Goal: Use online tool/utility: Utilize a website feature to perform a specific function

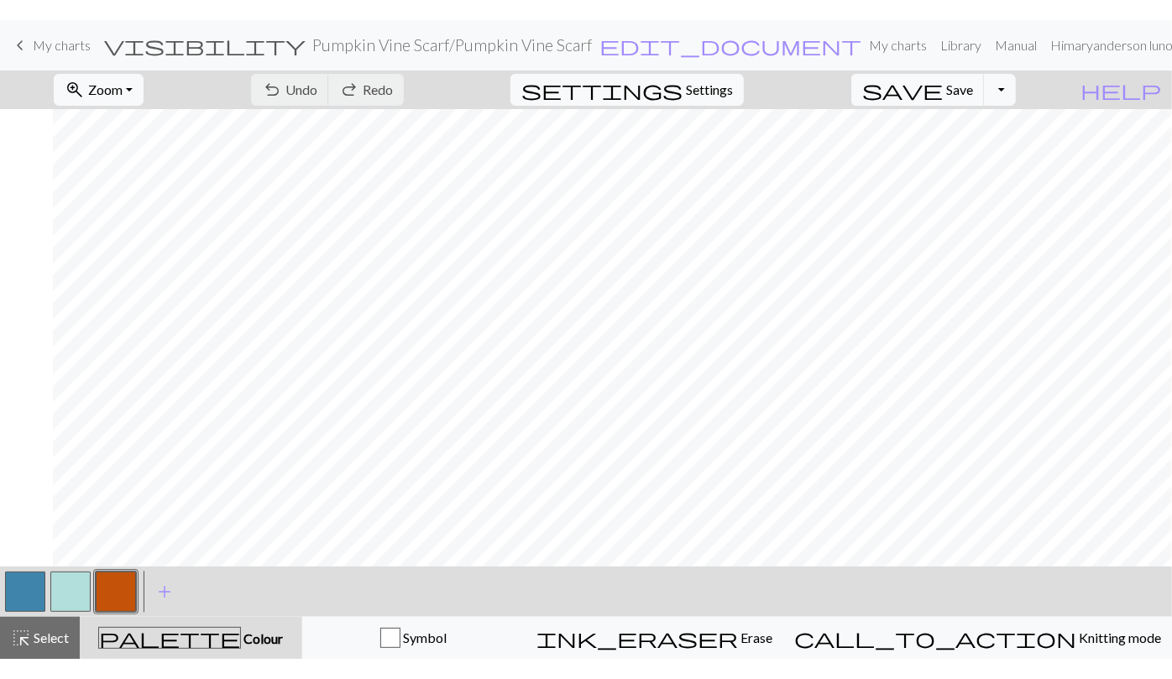
scroll to position [0, 1164]
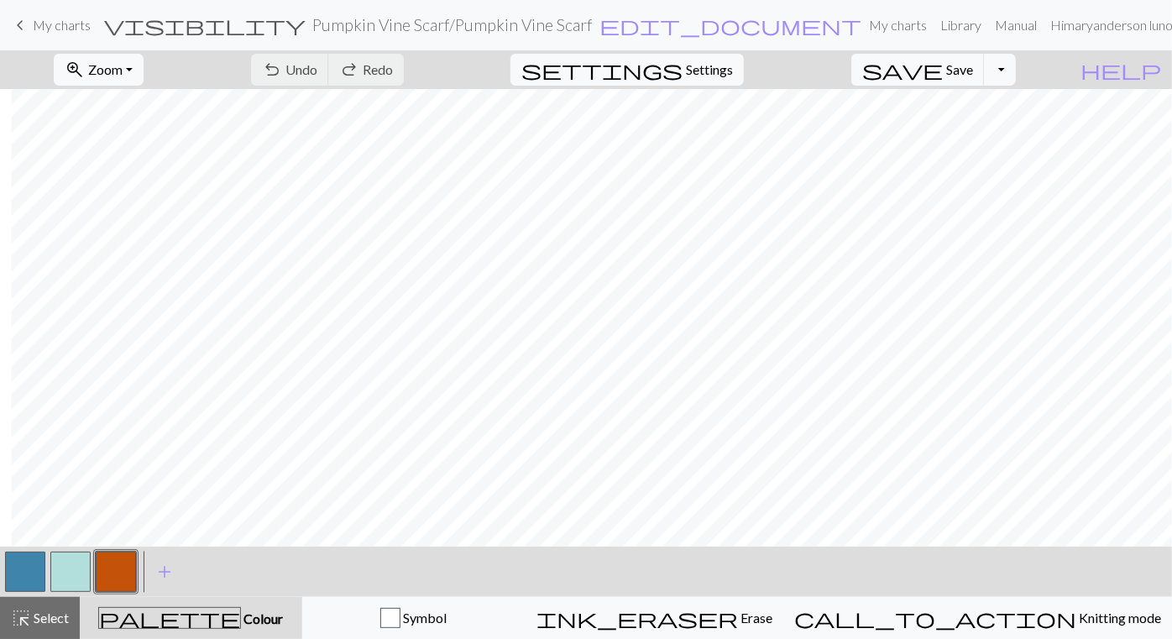
click at [517, 573] on div "< > add Add a colour" at bounding box center [586, 571] width 1172 height 50
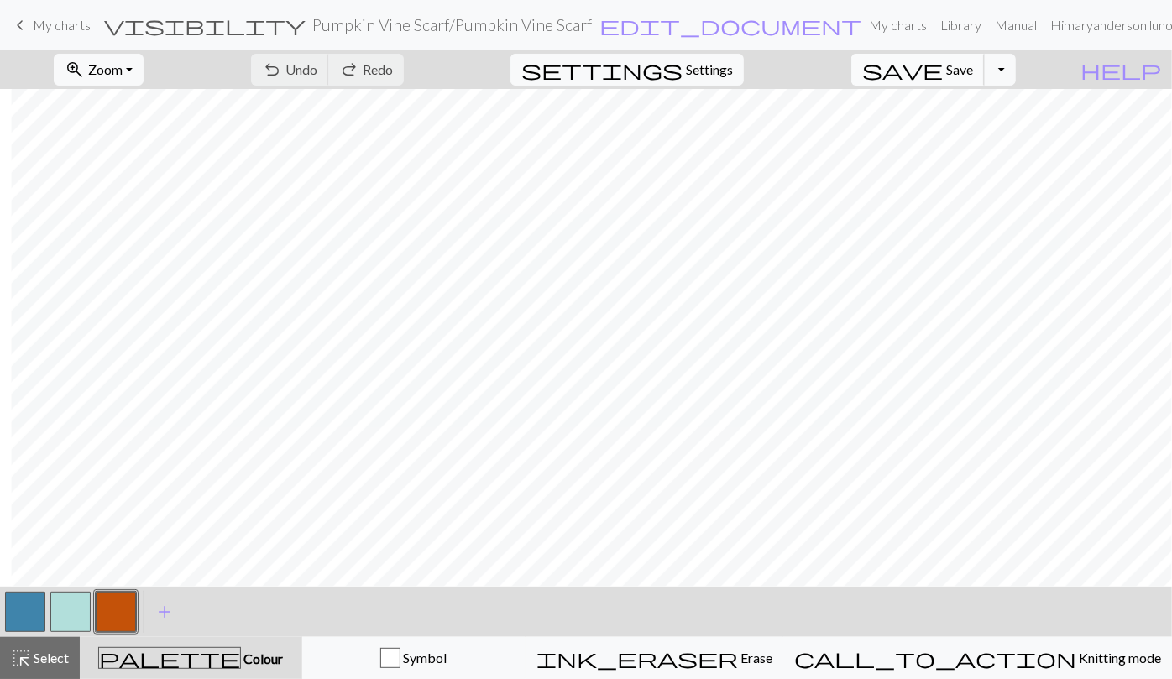
click at [972, 60] on button "save Save Save" at bounding box center [917, 70] width 133 height 32
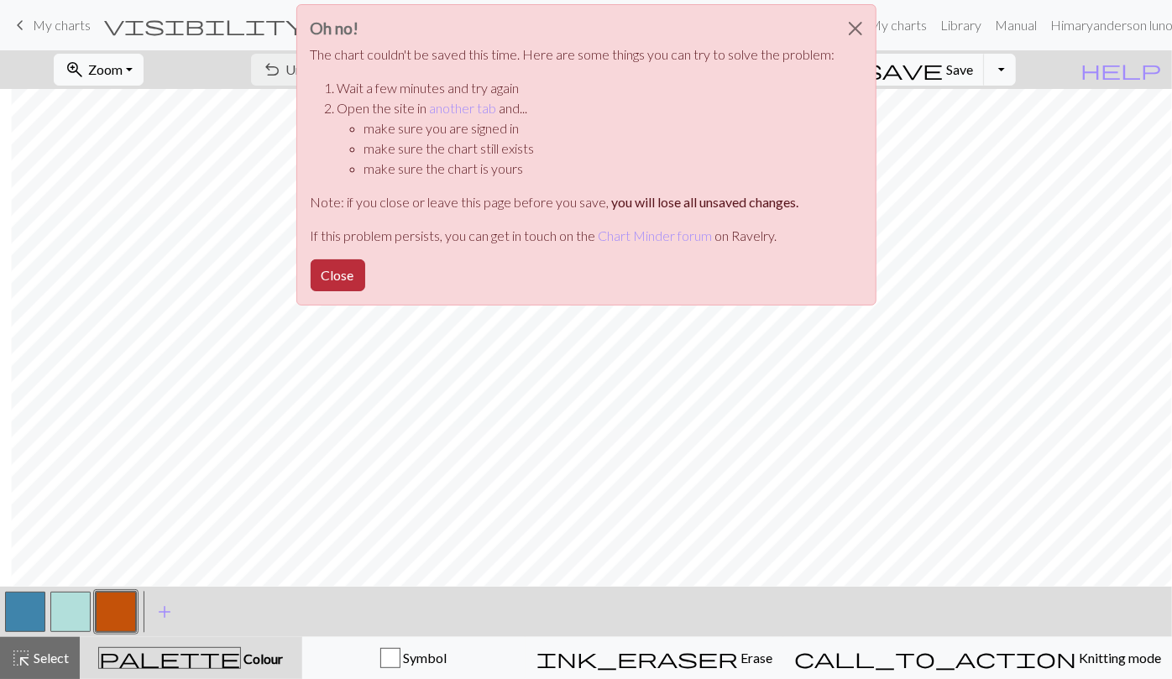
click at [333, 264] on button "Close" at bounding box center [338, 275] width 55 height 32
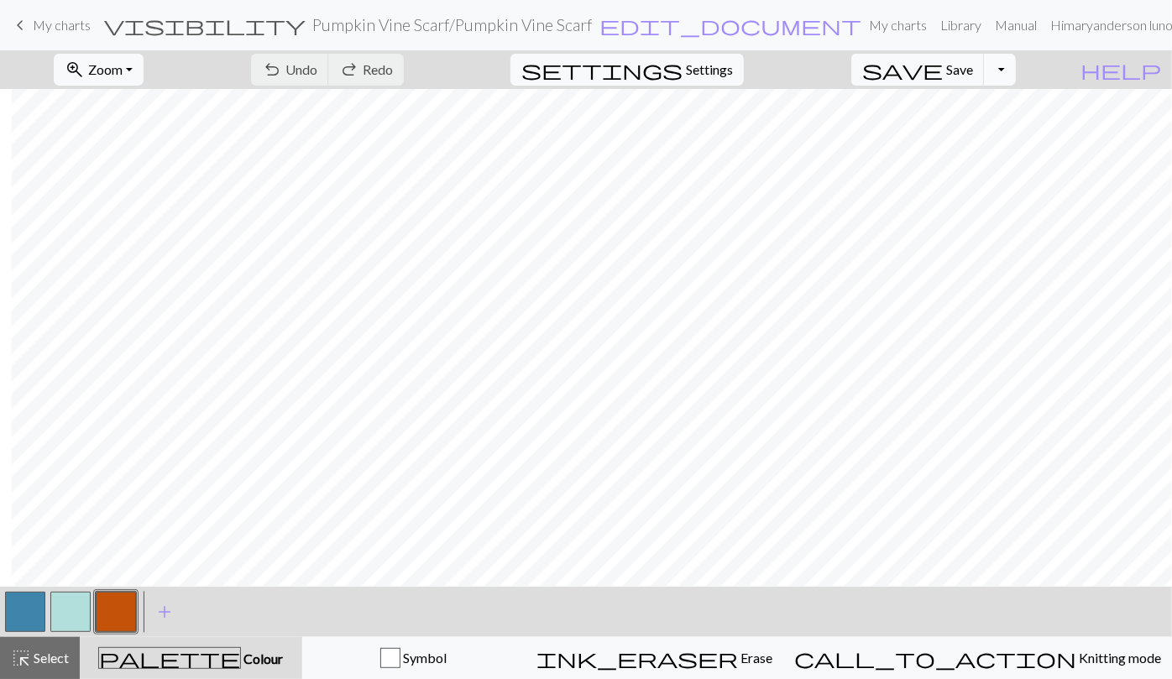
click at [1016, 75] on button "Toggle Dropdown" at bounding box center [1000, 70] width 32 height 32
click at [973, 133] on button "save_alt Download" at bounding box center [877, 132] width 277 height 27
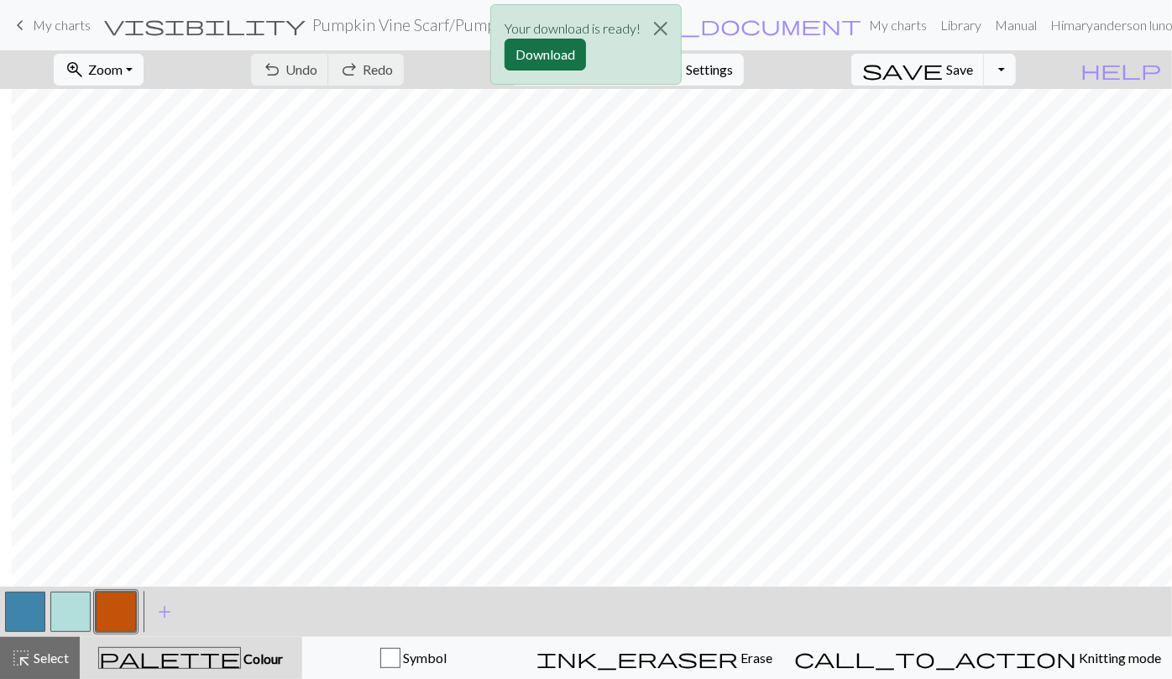
click at [558, 56] on button "Download" at bounding box center [545, 55] width 81 height 32
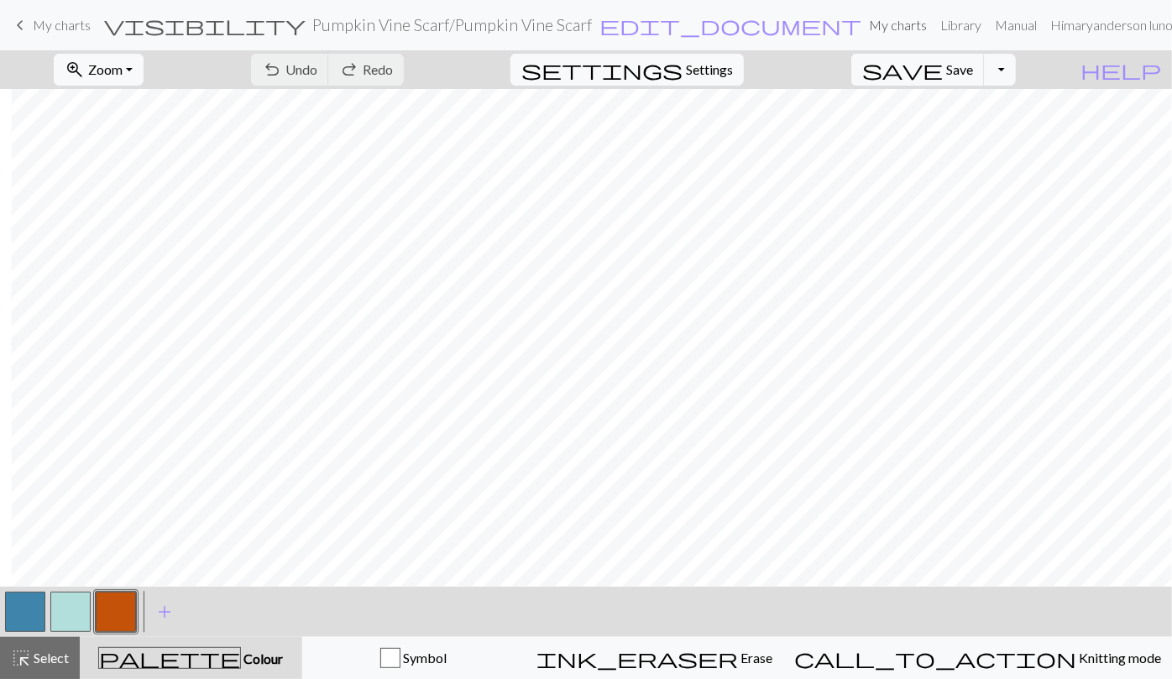
click at [862, 25] on link "My charts" at bounding box center [897, 25] width 71 height 34
